Goal: Transaction & Acquisition: Purchase product/service

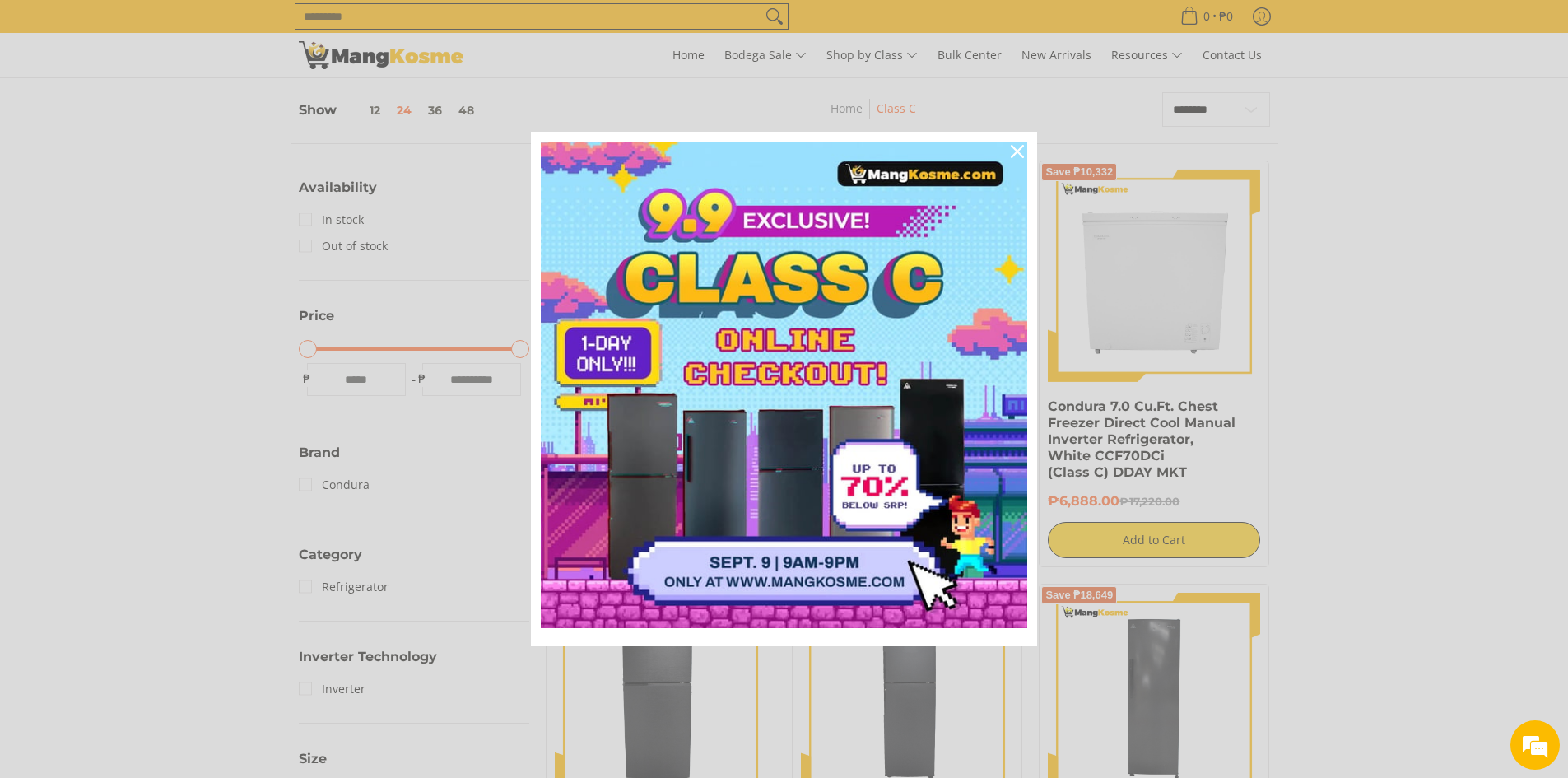
scroll to position [247, 0]
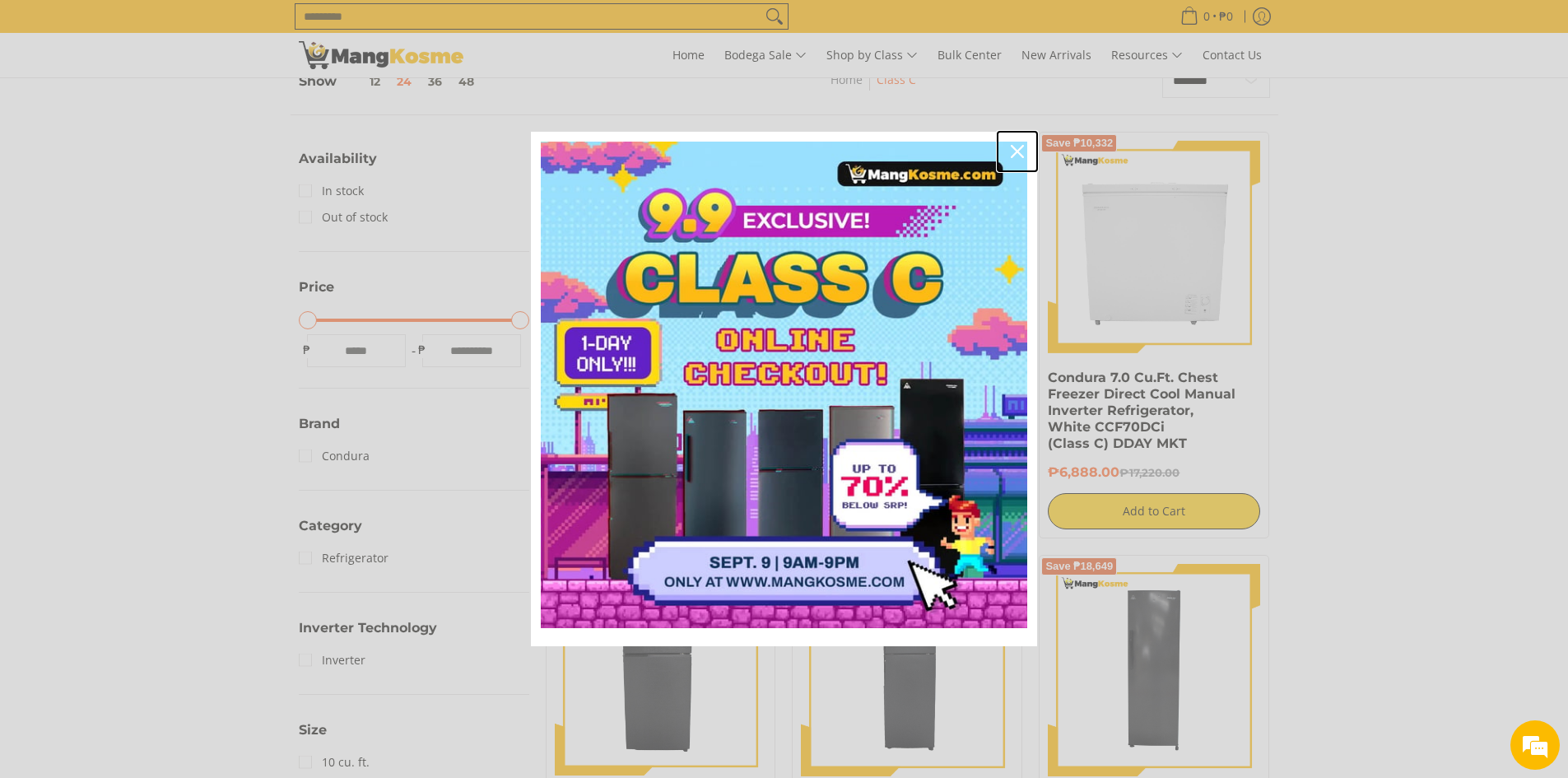
click at [1015, 148] on icon "close icon" at bounding box center [1017, 151] width 13 height 13
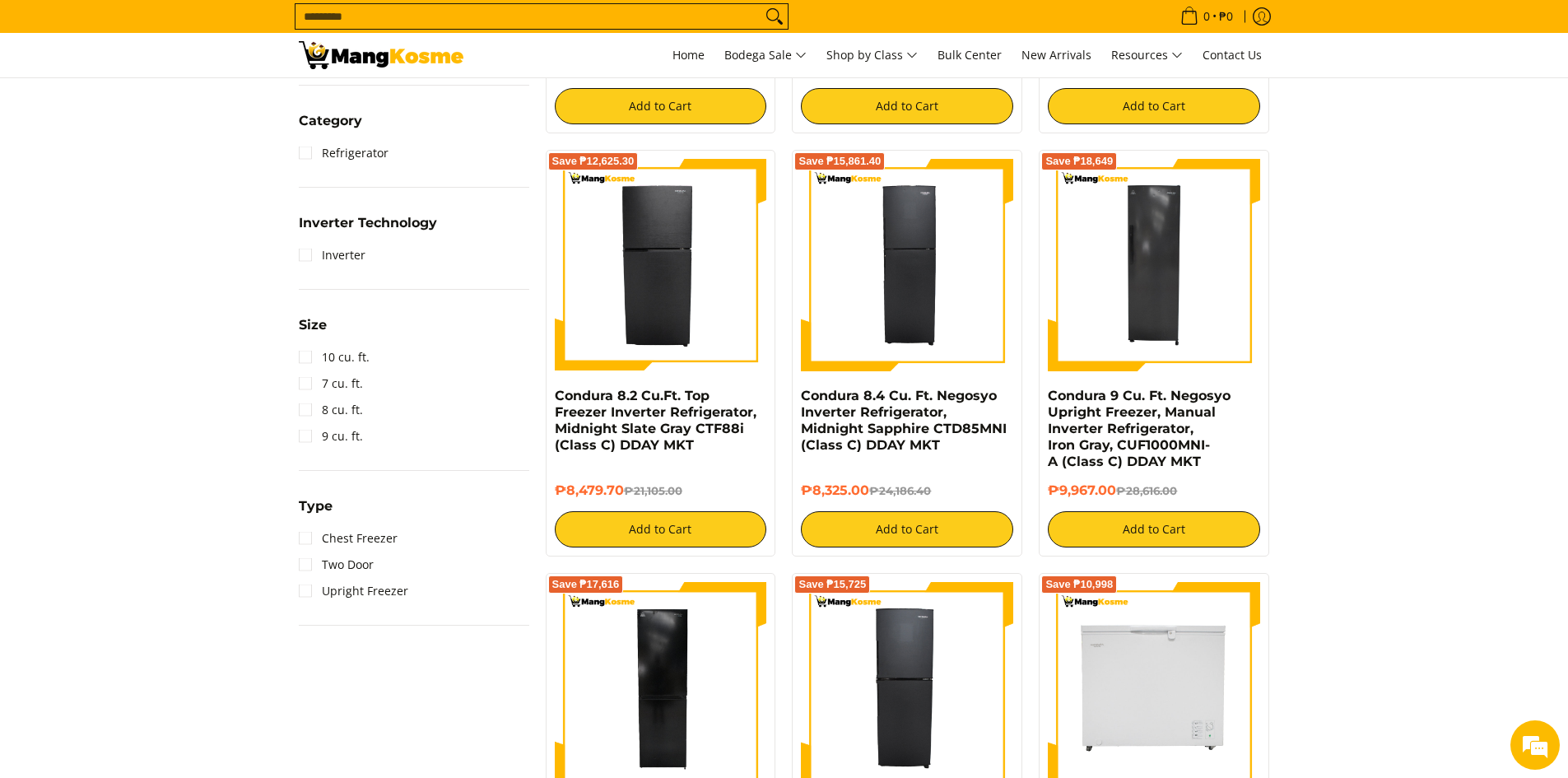
scroll to position [659, 0]
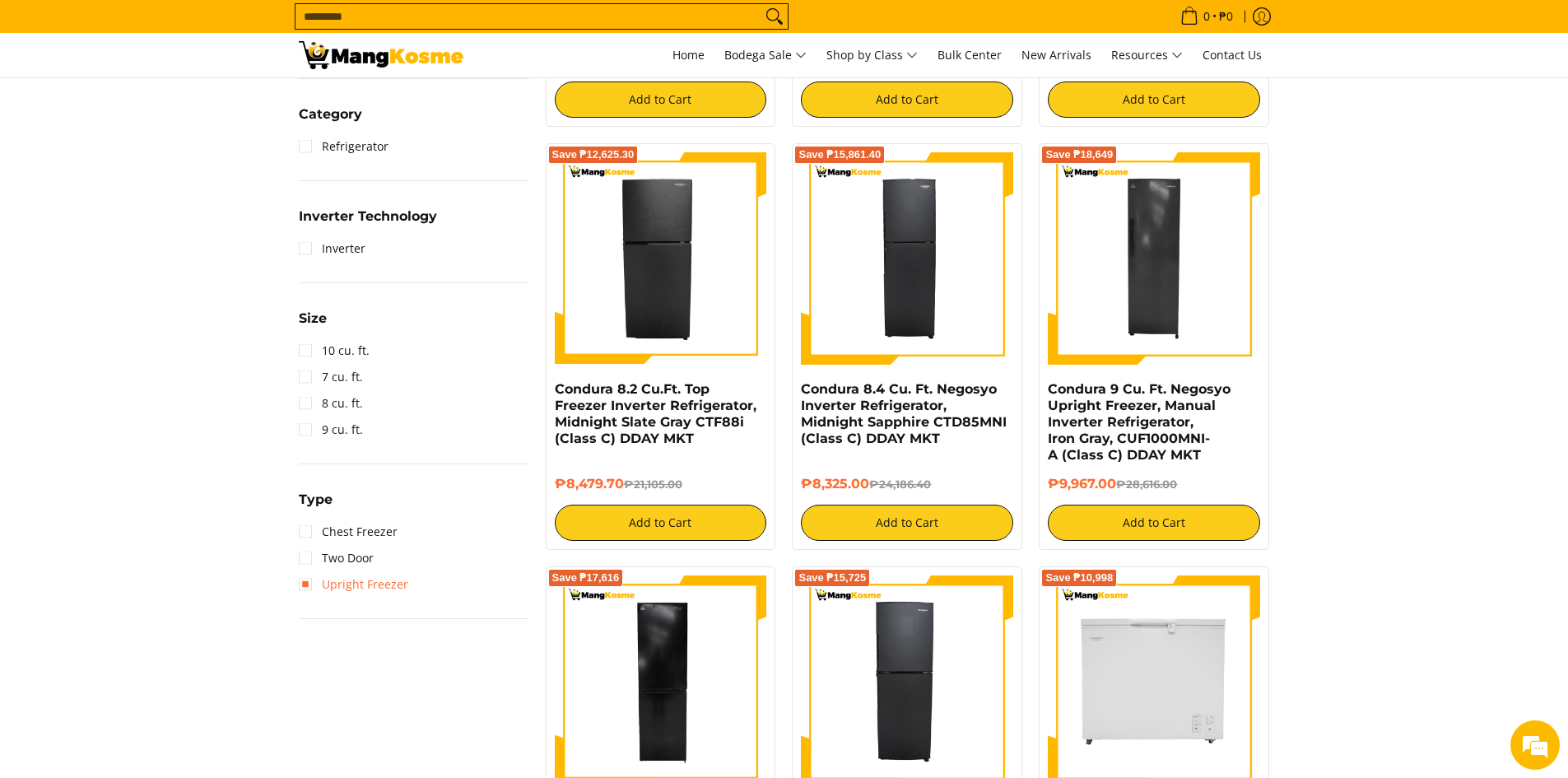
click at [309, 588] on link "Upright Freezer" at bounding box center [353, 585] width 109 height 27
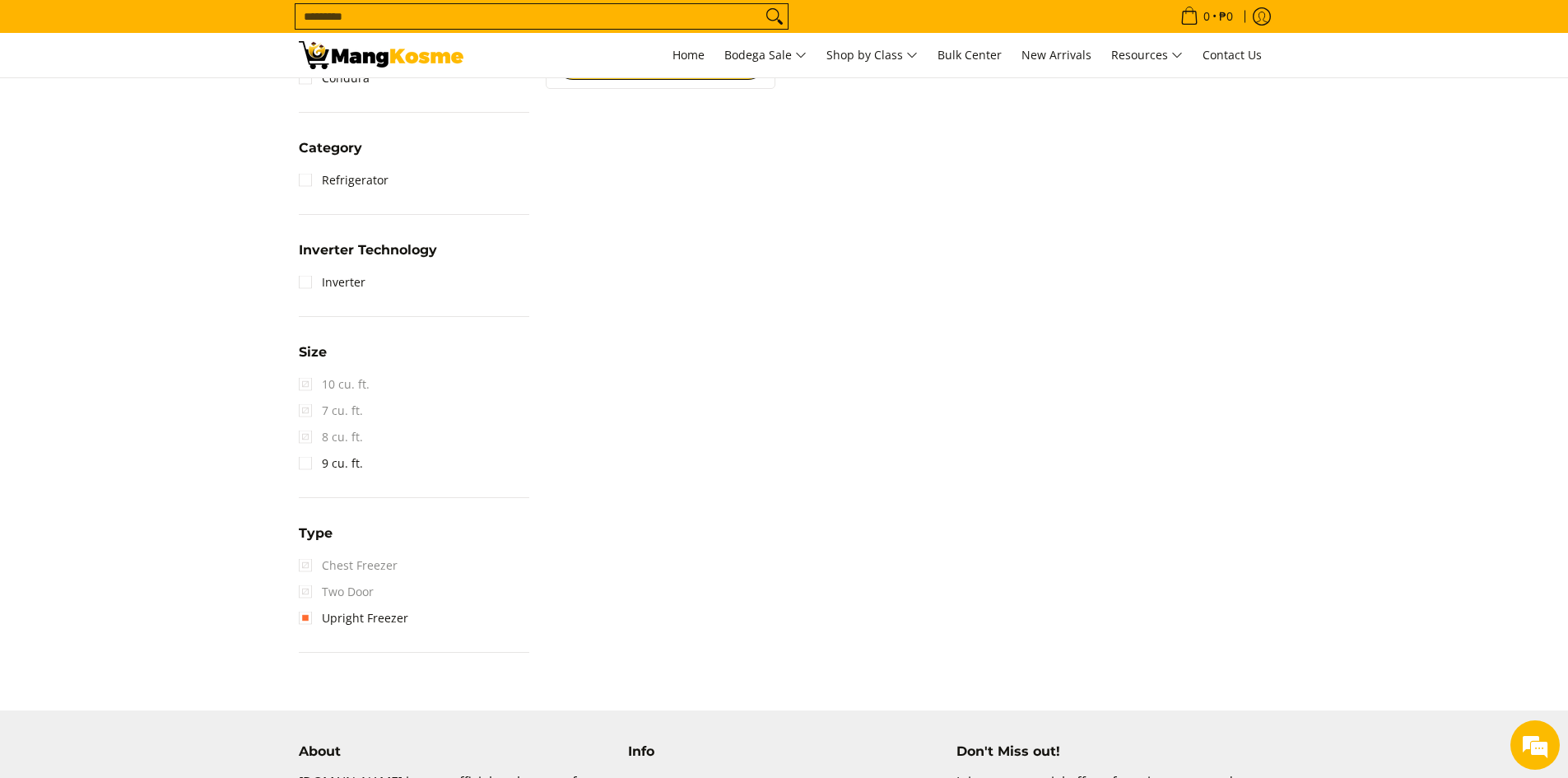
scroll to position [823, 0]
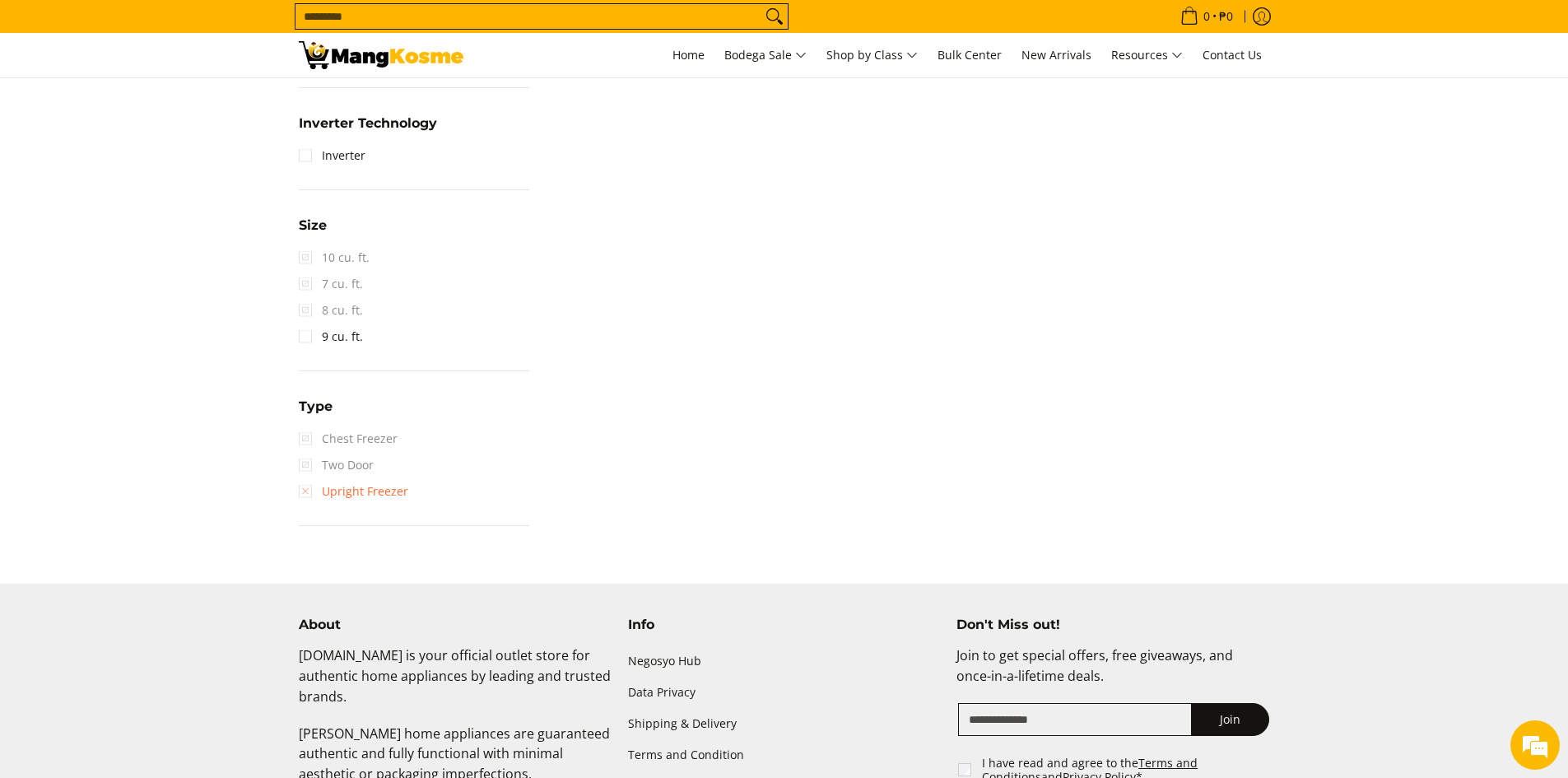
click at [307, 489] on link "Upright Freezer" at bounding box center [353, 491] width 109 height 27
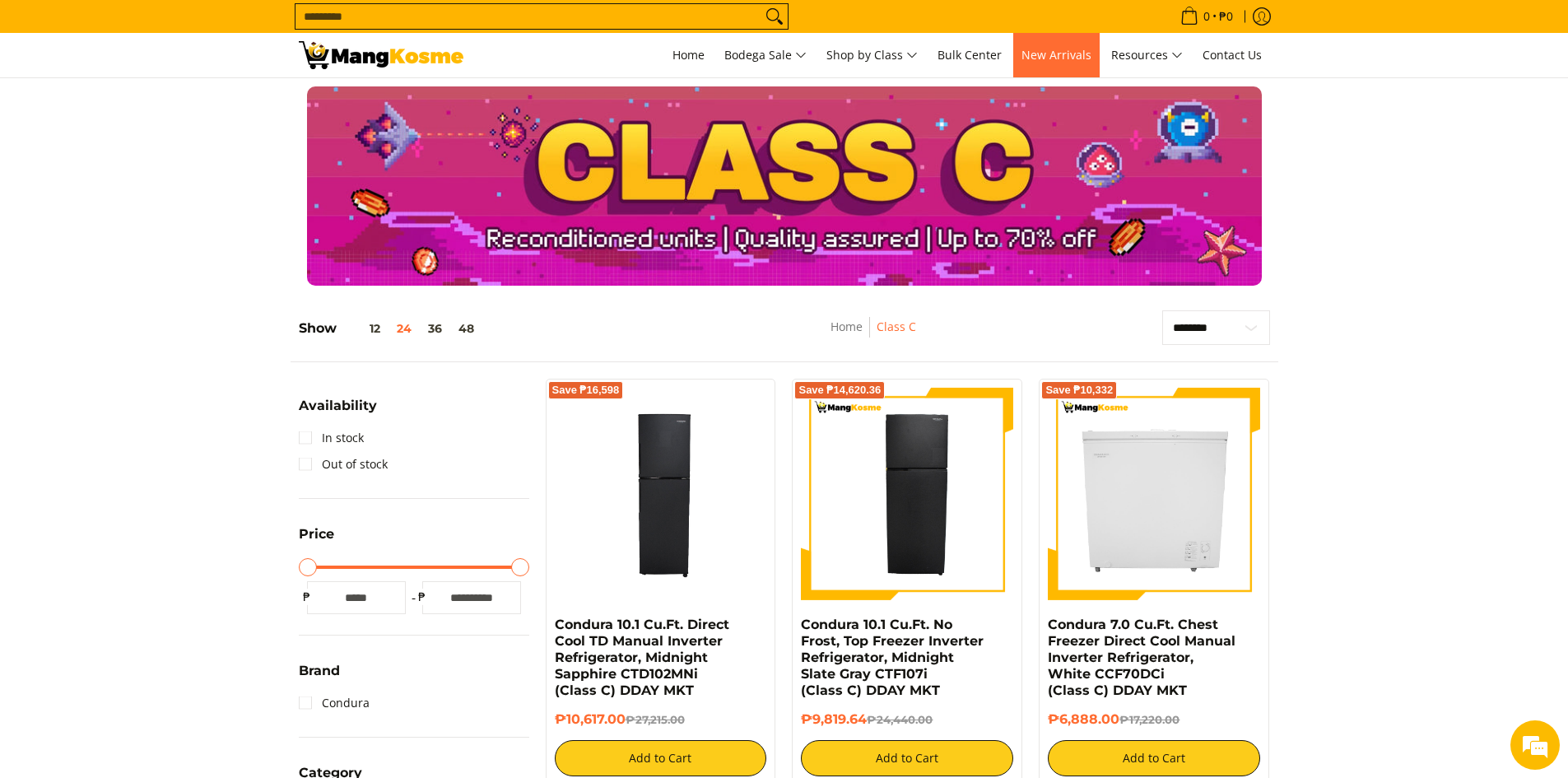
click at [1062, 51] on span "New Arrivals" at bounding box center [1056, 55] width 70 height 16
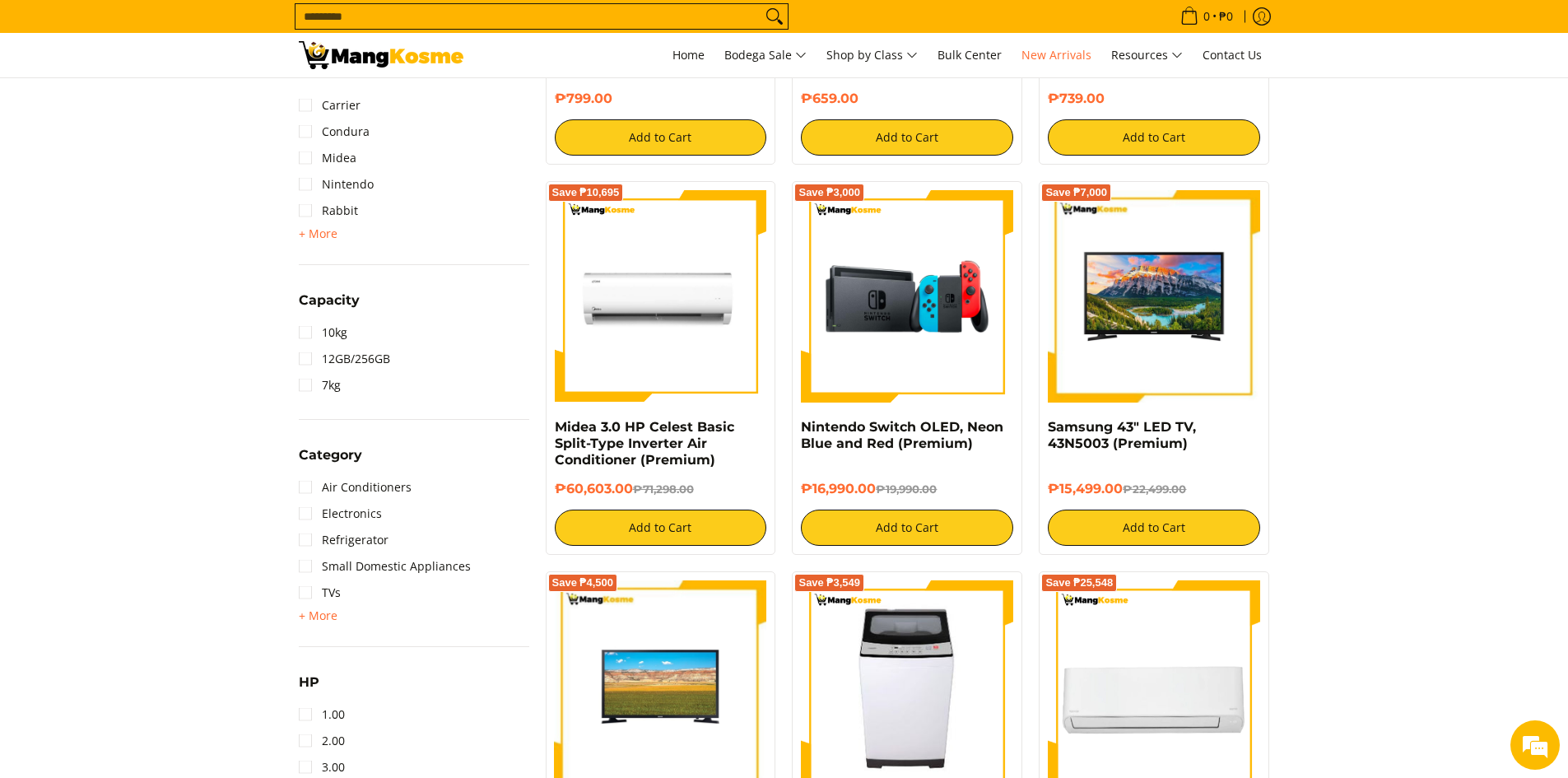
scroll to position [577, 0]
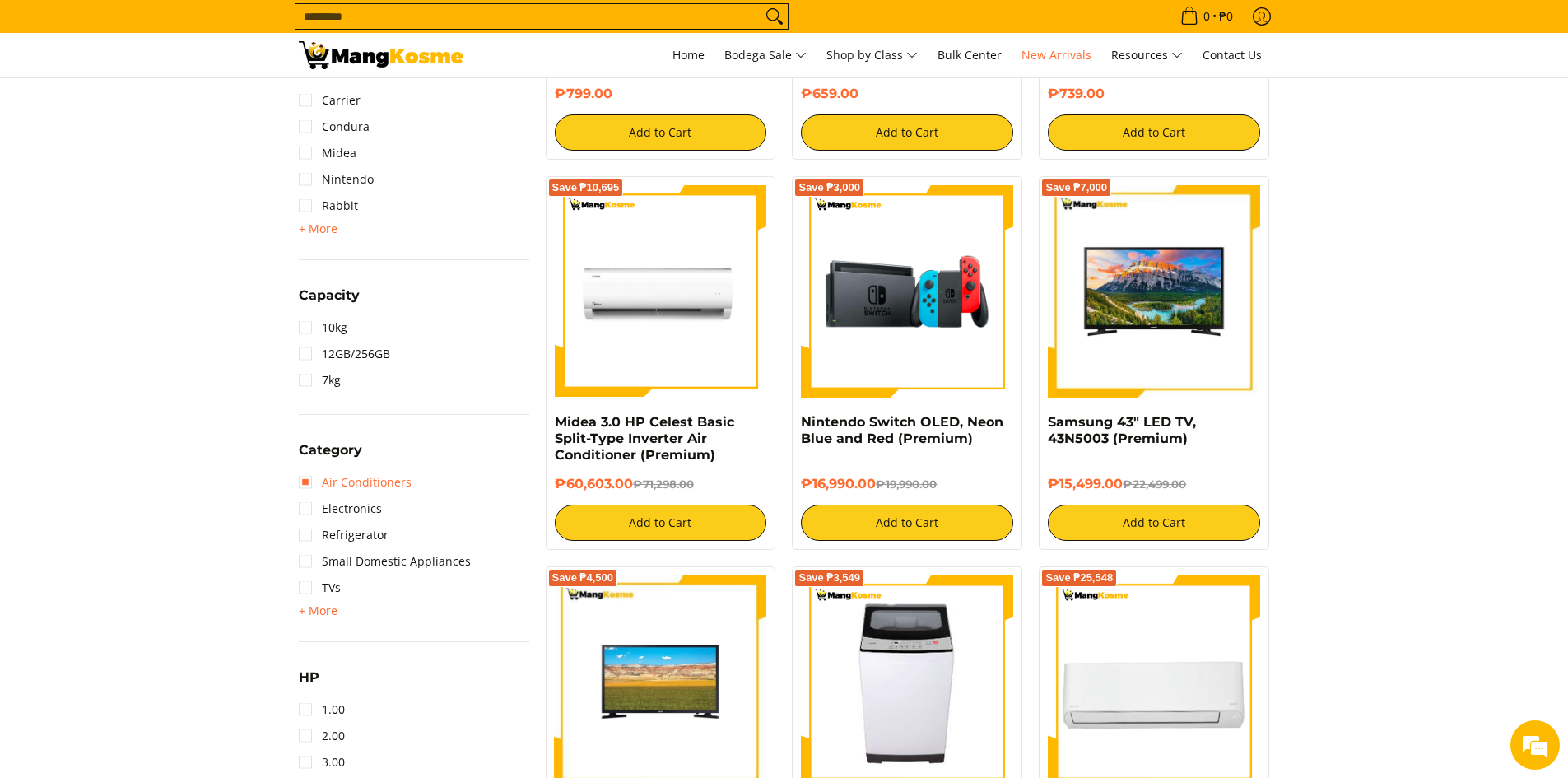
click at [305, 481] on link "Air Conditioners" at bounding box center [355, 483] width 113 height 27
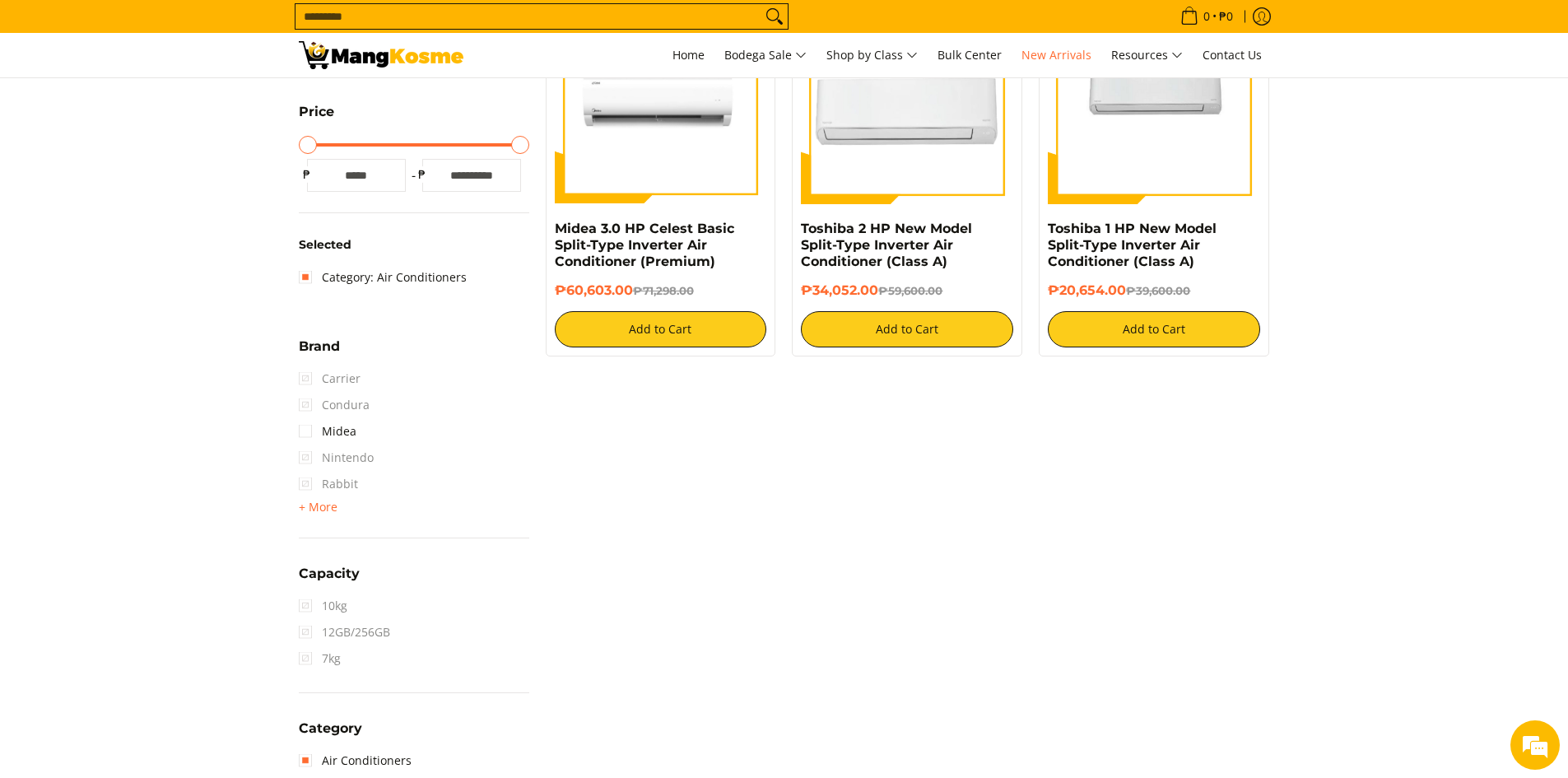
scroll to position [644, 0]
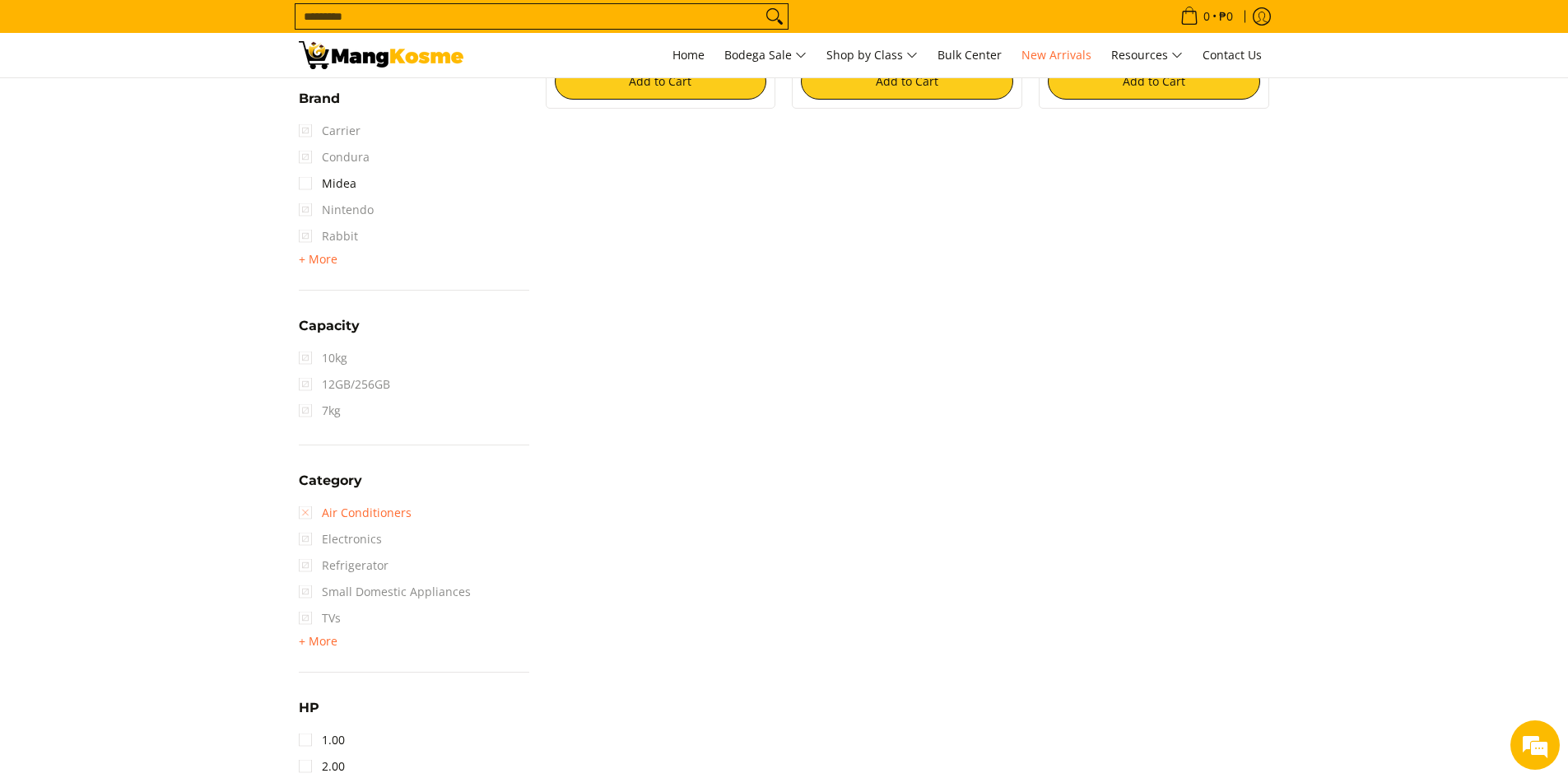
click at [303, 513] on link "Air Conditioners" at bounding box center [355, 513] width 113 height 27
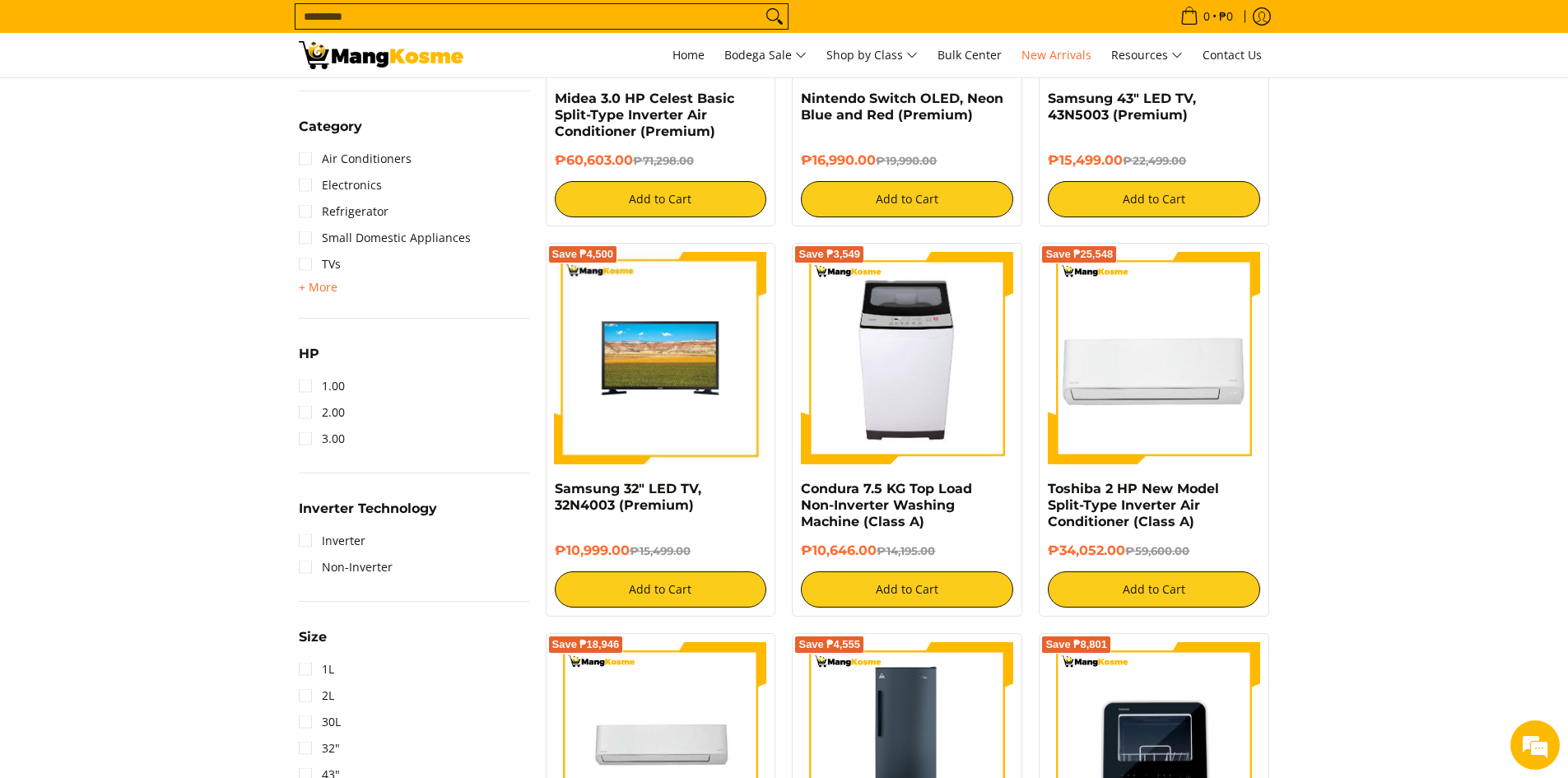
scroll to position [1056, 0]
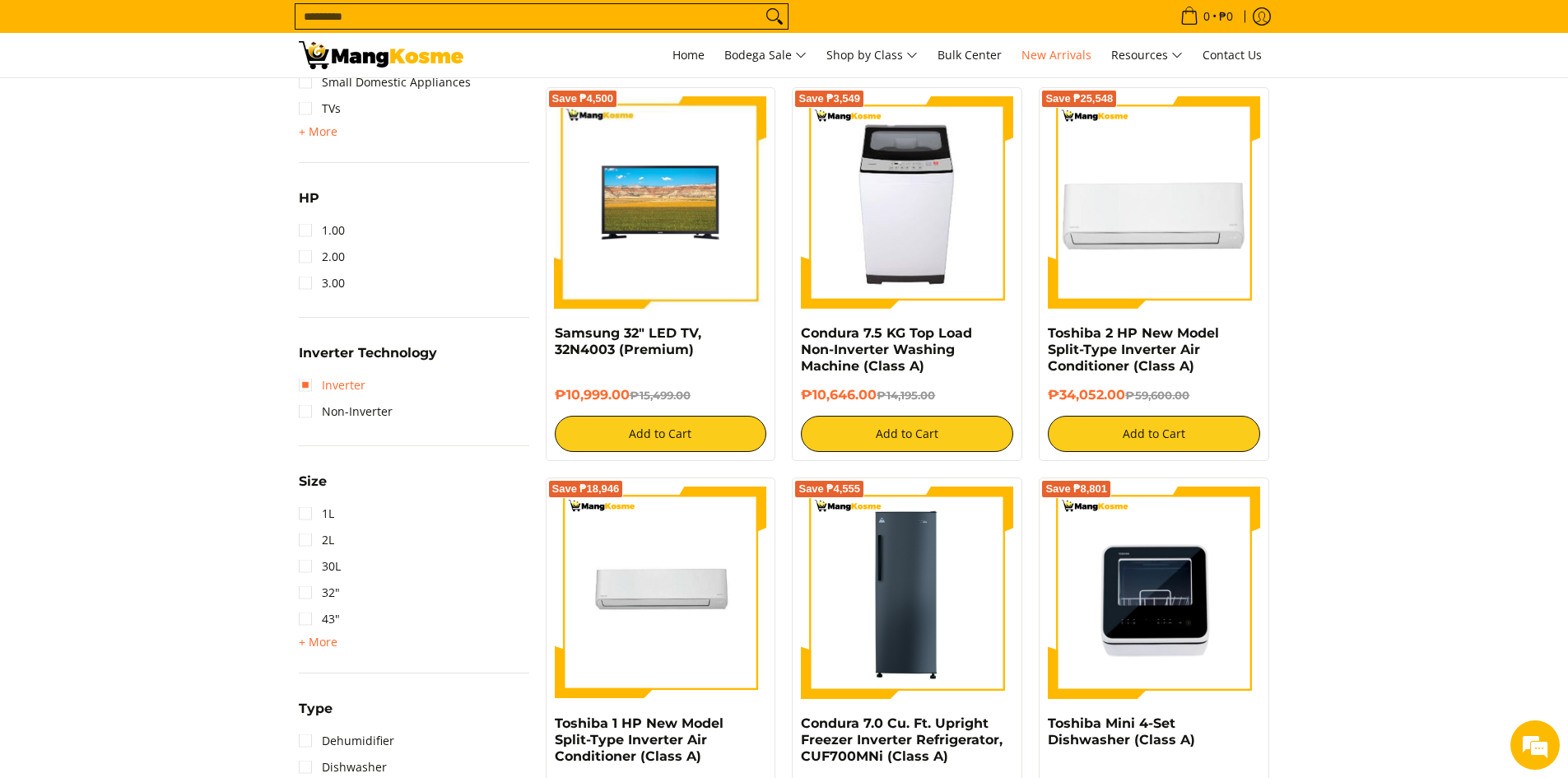
click at [309, 385] on link "Inverter" at bounding box center [332, 386] width 67 height 27
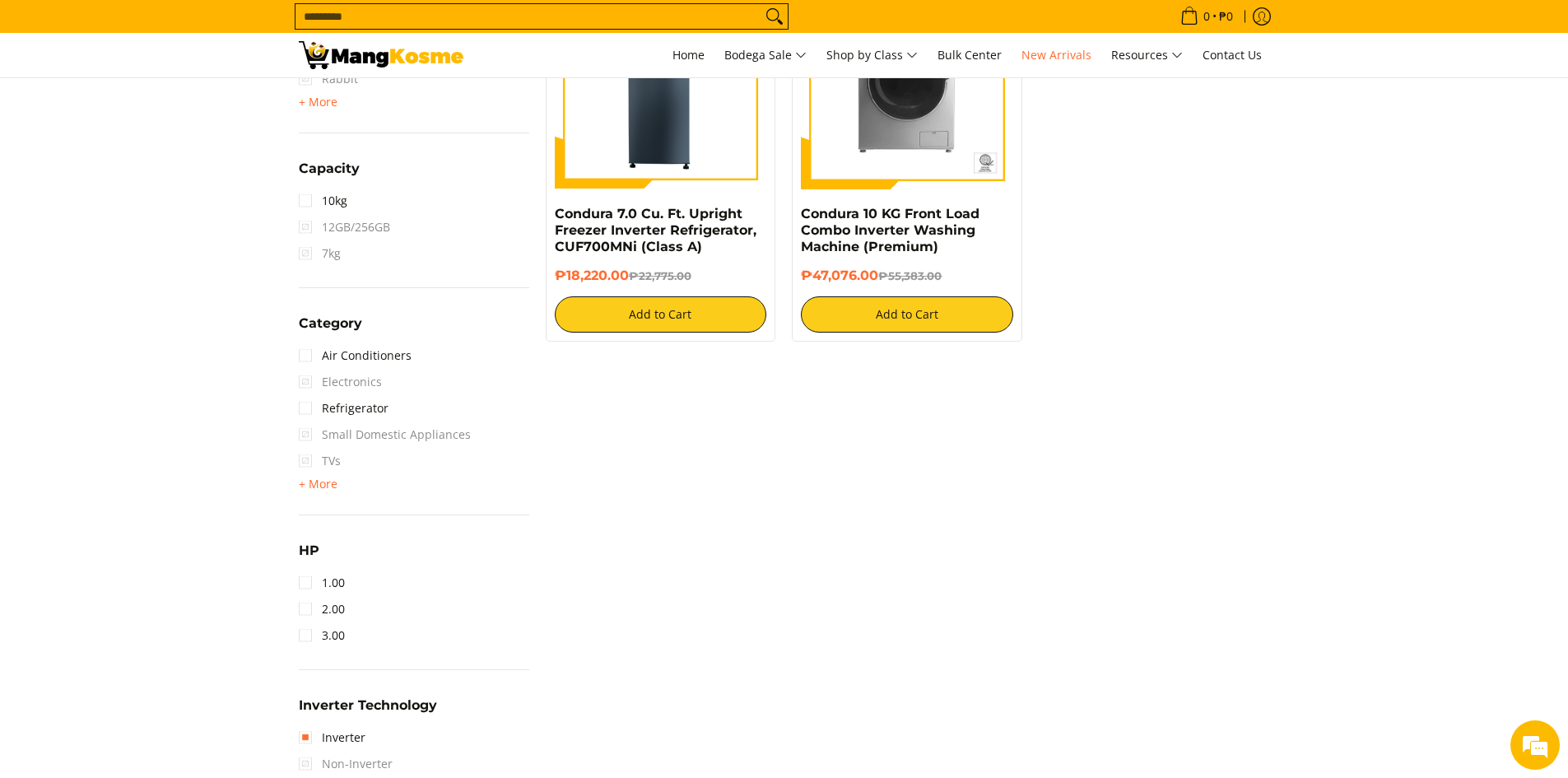
scroll to position [808, 0]
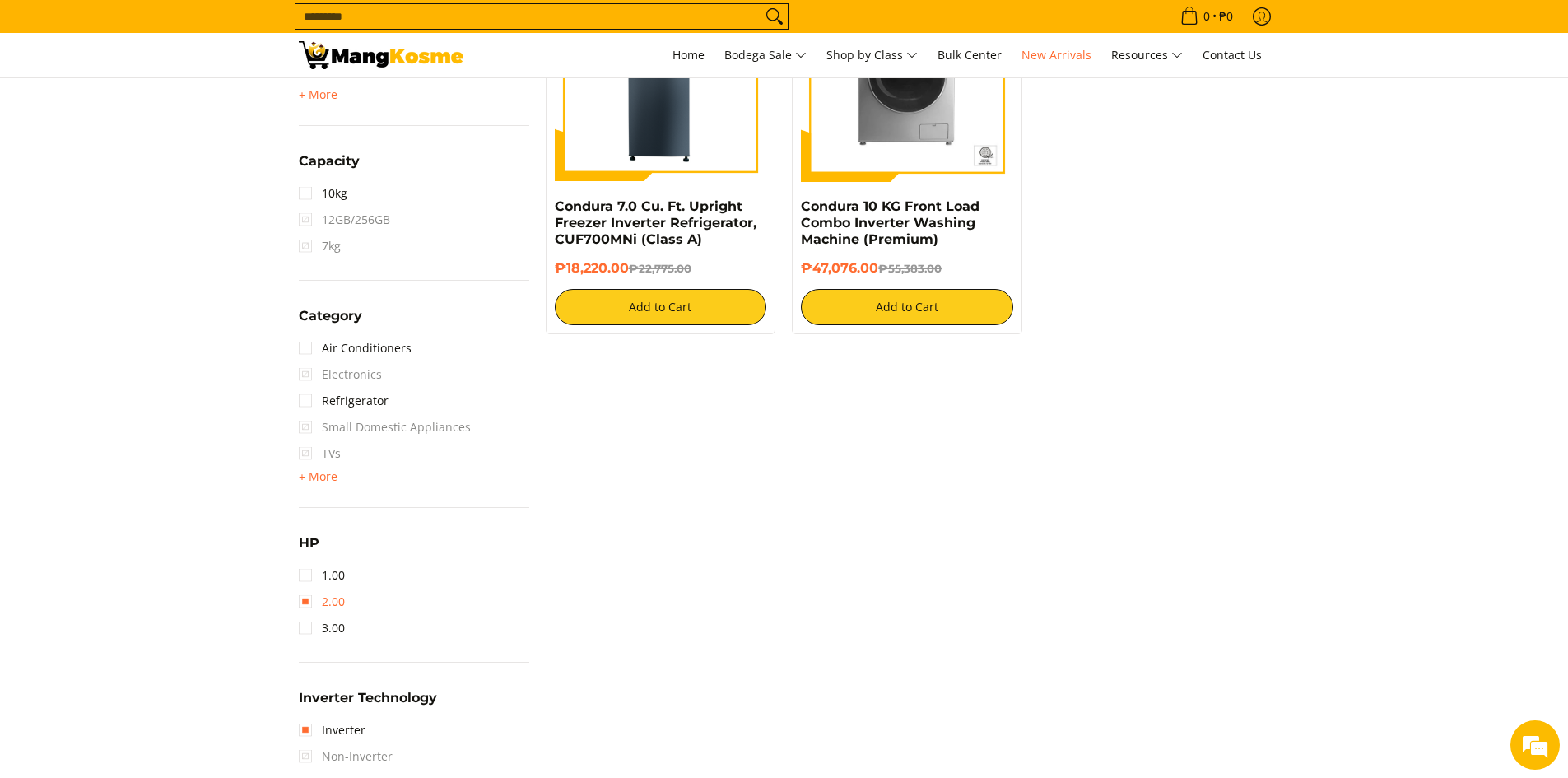
click at [310, 603] on link "2.00" at bounding box center [322, 602] width 46 height 27
